Goal: Find contact information: Find contact information

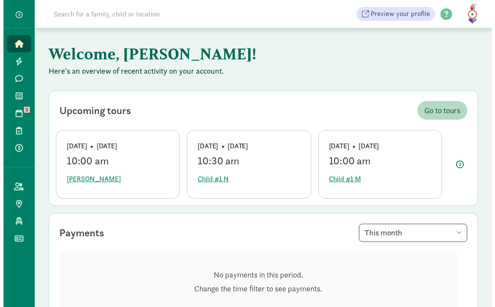
scroll to position [36, 0]
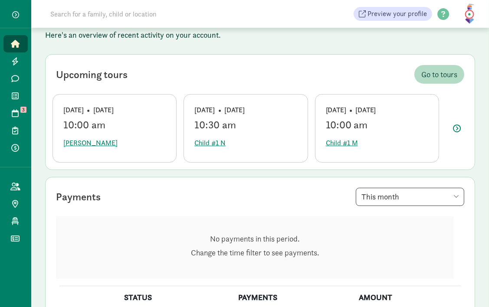
click at [104, 130] on div "10:00 am" at bounding box center [114, 125] width 102 height 12
click at [87, 146] on span "[PERSON_NAME]" at bounding box center [90, 143] width 54 height 10
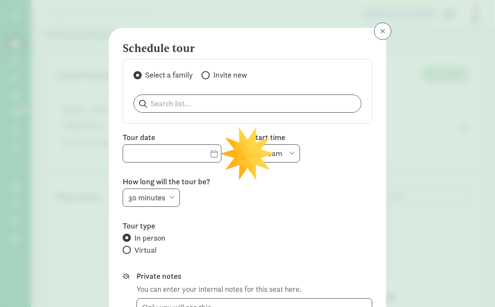
type input "[DATE]"
select select "10:00am"
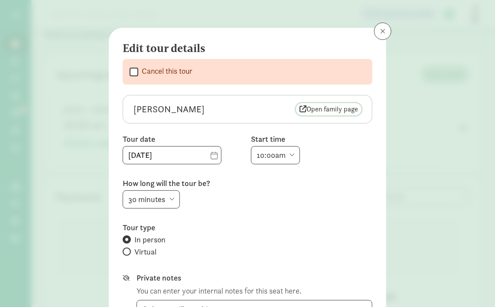
click at [309, 111] on span "Open family page" at bounding box center [329, 109] width 59 height 10
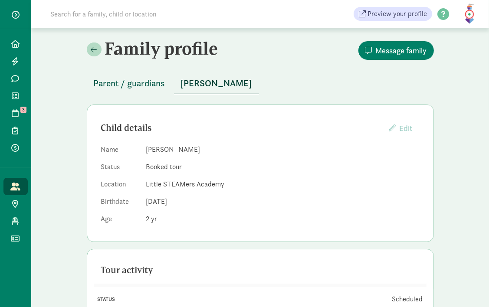
click at [115, 81] on span "Parent / guardians" at bounding box center [130, 83] width 72 height 14
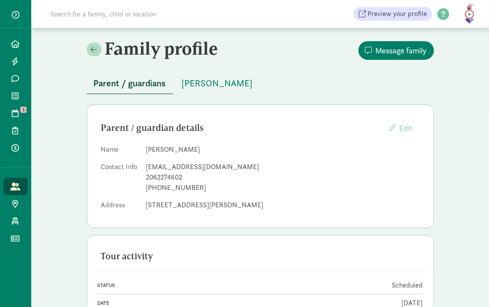
click at [191, 163] on div "[EMAIL_ADDRESS][DOMAIN_NAME]" at bounding box center [282, 167] width 273 height 10
copy dd "[EMAIL_ADDRESS][DOMAIN_NAME]"
